Goal: Task Accomplishment & Management: Manage account settings

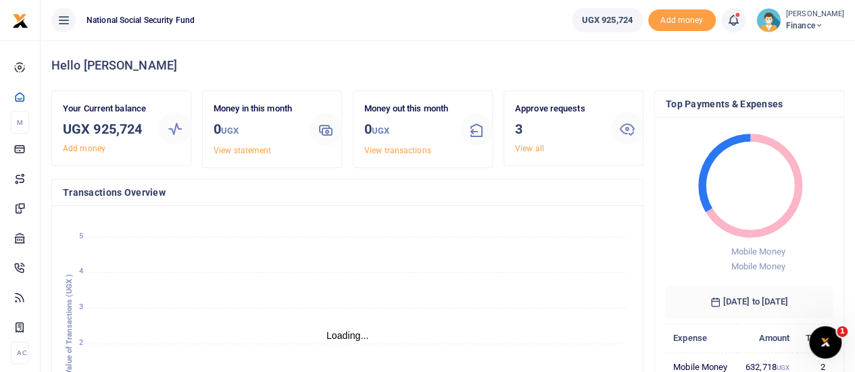
click at [809, 26] on span "Finance" at bounding box center [815, 26] width 58 height 12
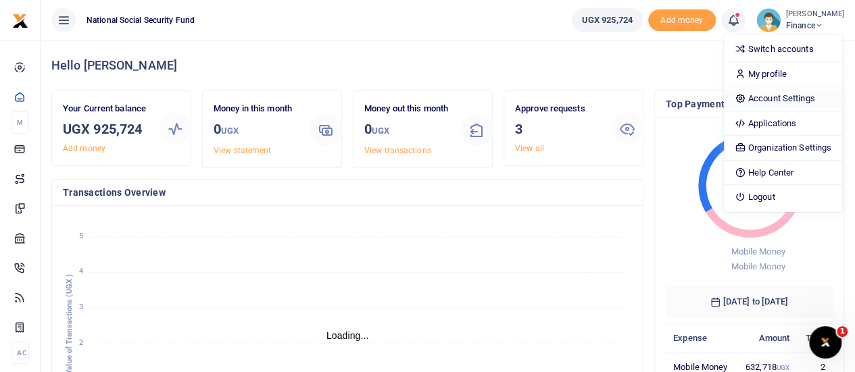
click at [778, 99] on link "Account Settings" at bounding box center [783, 98] width 118 height 19
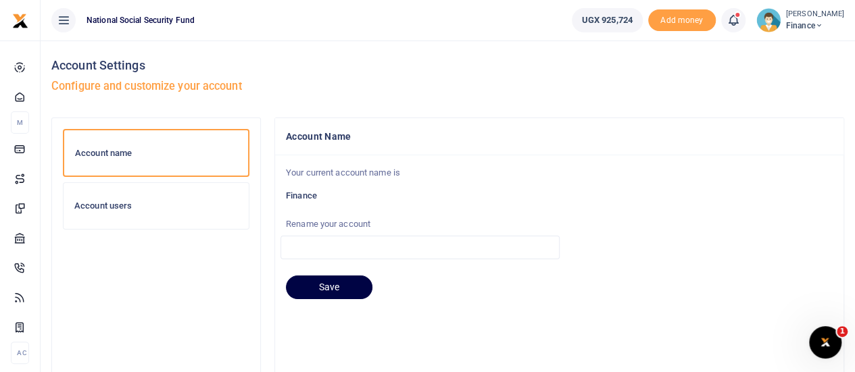
click at [99, 205] on h6 "Account users" at bounding box center [155, 206] width 163 height 11
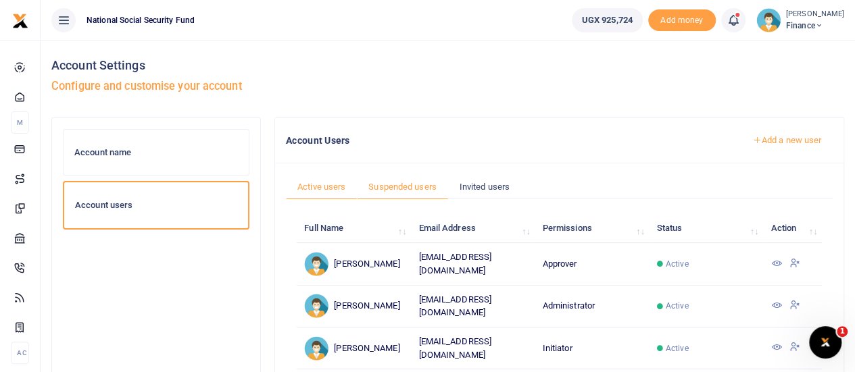
click at [394, 186] on link "Suspended users" at bounding box center [402, 187] width 91 height 26
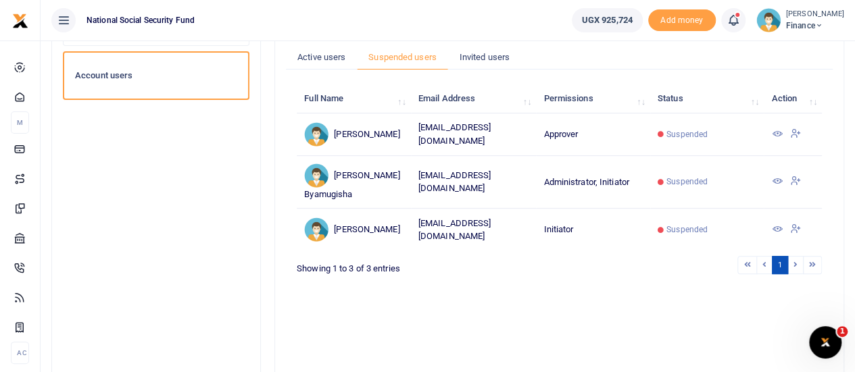
scroll to position [135, 0]
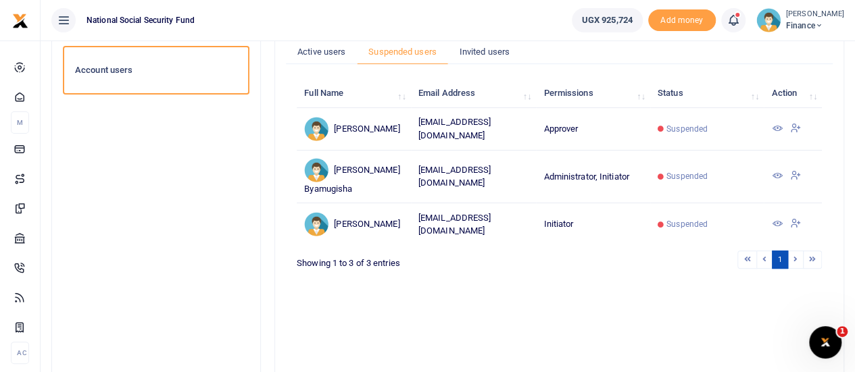
click at [775, 229] on icon at bounding box center [776, 223] width 11 height 11
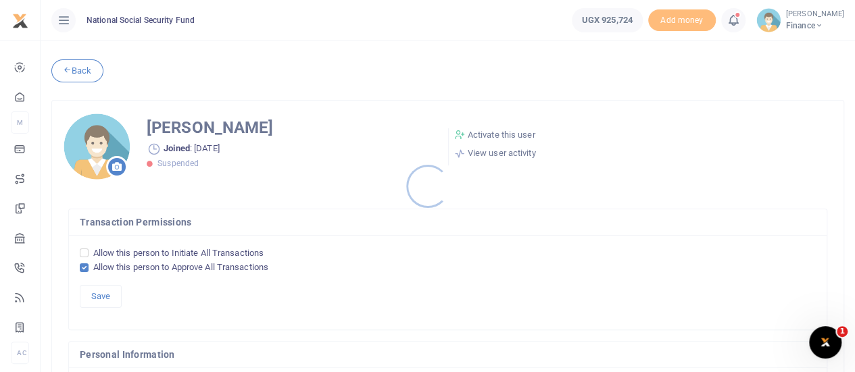
click at [513, 135] on div at bounding box center [427, 186] width 855 height 372
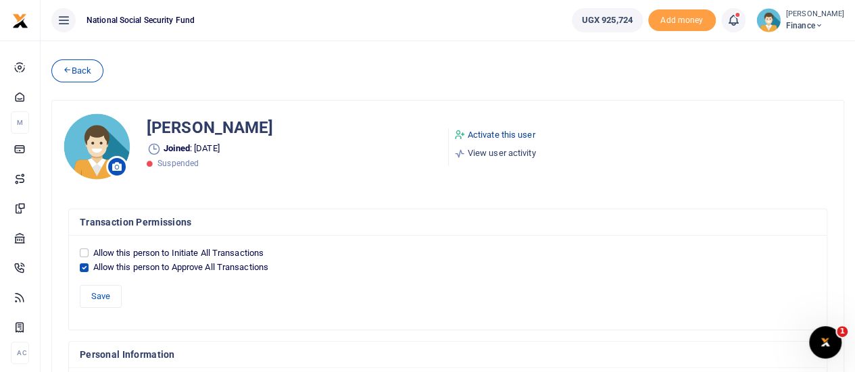
click at [510, 132] on link "Activate this user" at bounding box center [495, 135] width 82 height 14
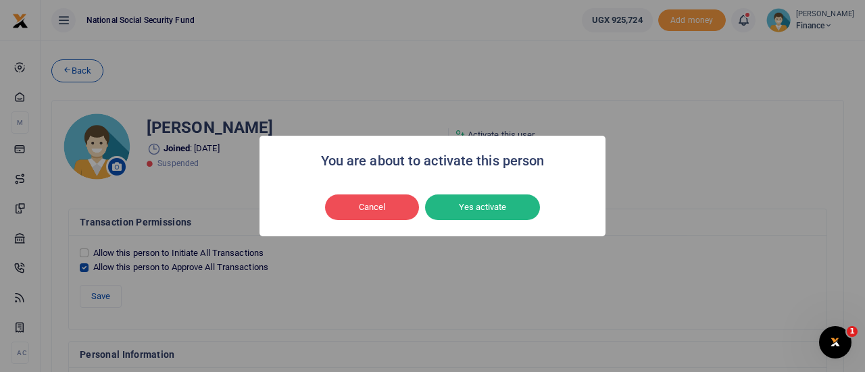
click at [490, 193] on div "Cancel No Yes activate" at bounding box center [432, 207] width 319 height 31
click at [489, 206] on button "Yes activate" at bounding box center [482, 208] width 115 height 26
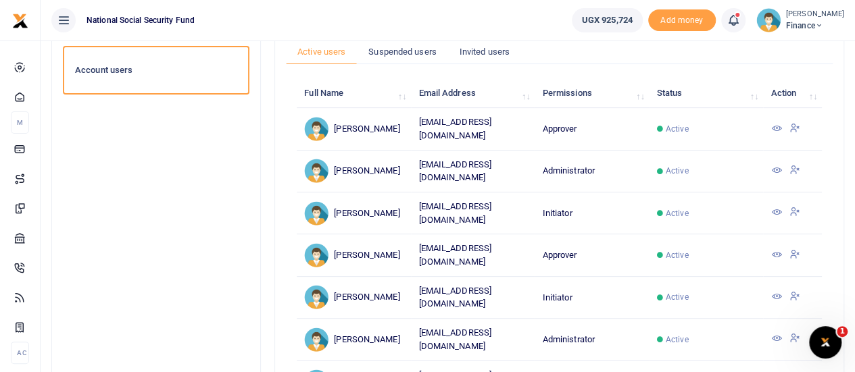
click at [773, 133] on icon at bounding box center [775, 128] width 11 height 11
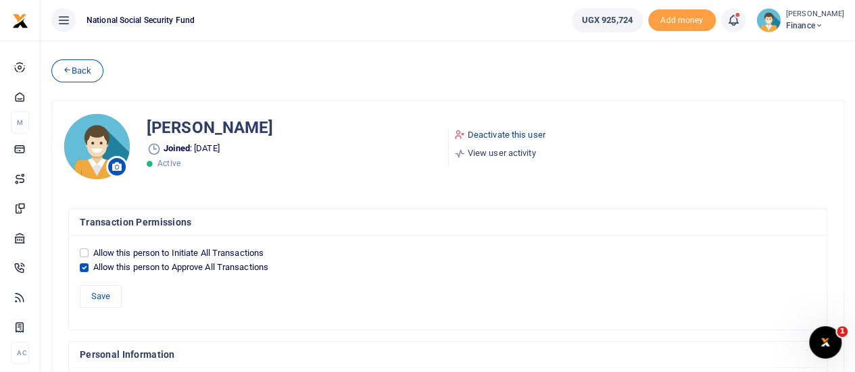
click at [501, 130] on link "Deactivate this user" at bounding box center [499, 135] width 91 height 14
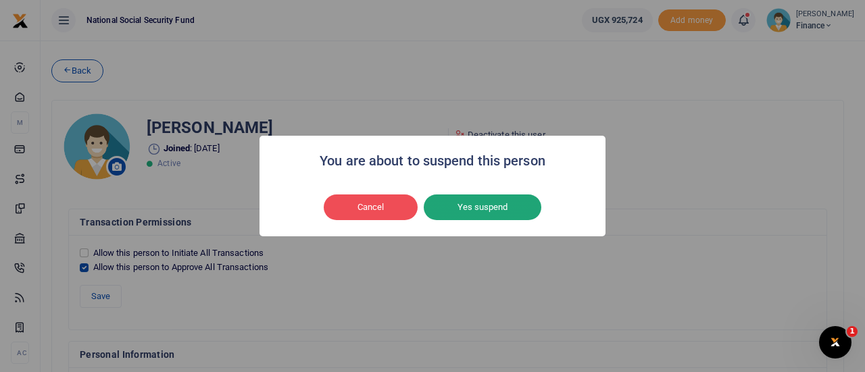
click at [477, 205] on button "Yes suspend" at bounding box center [483, 208] width 118 height 26
